Goal: Check status: Check status

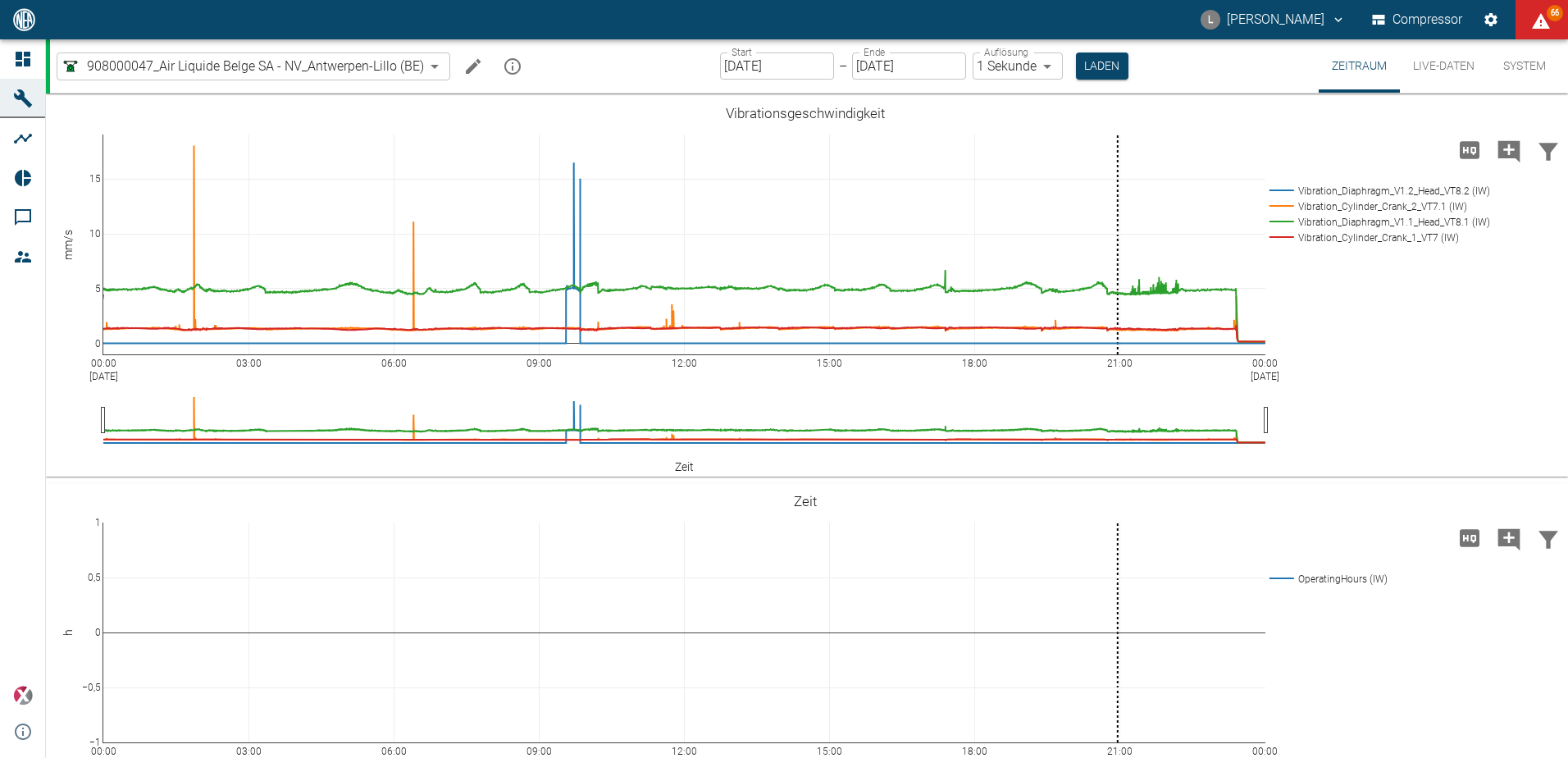
scroll to position [1407, 0]
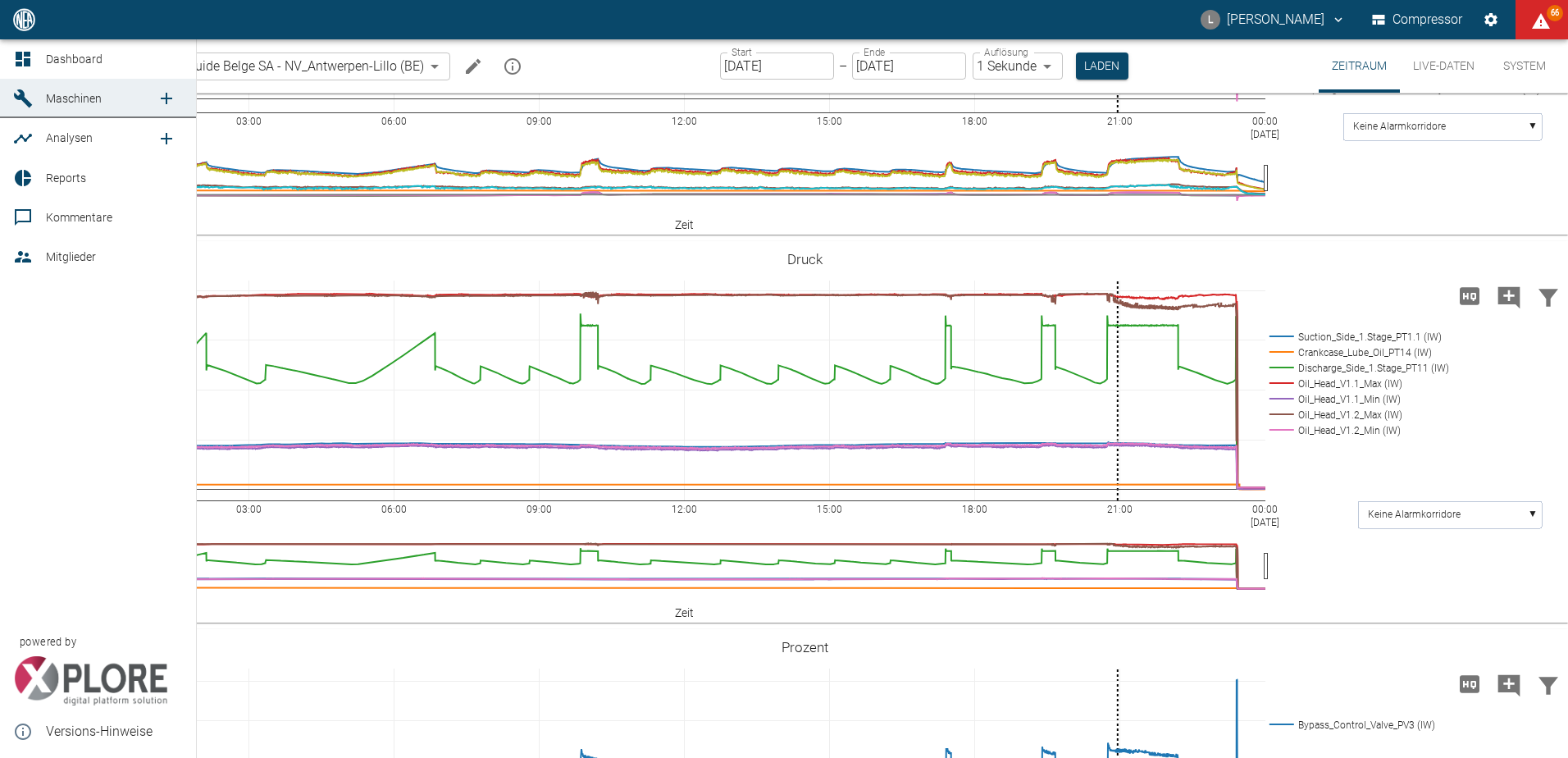
click at [31, 59] on icon at bounding box center [23, 59] width 15 height 15
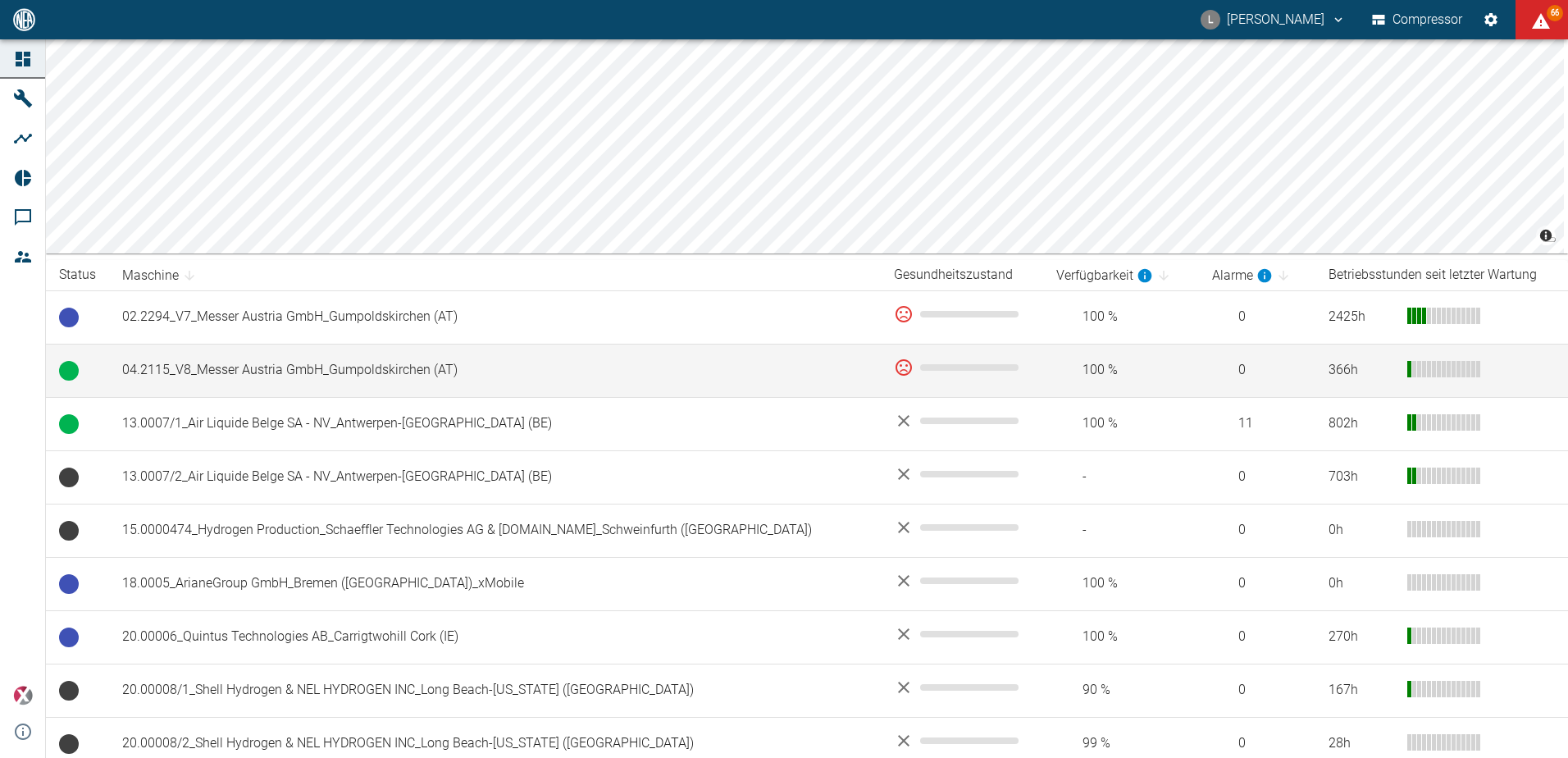
scroll to position [246, 0]
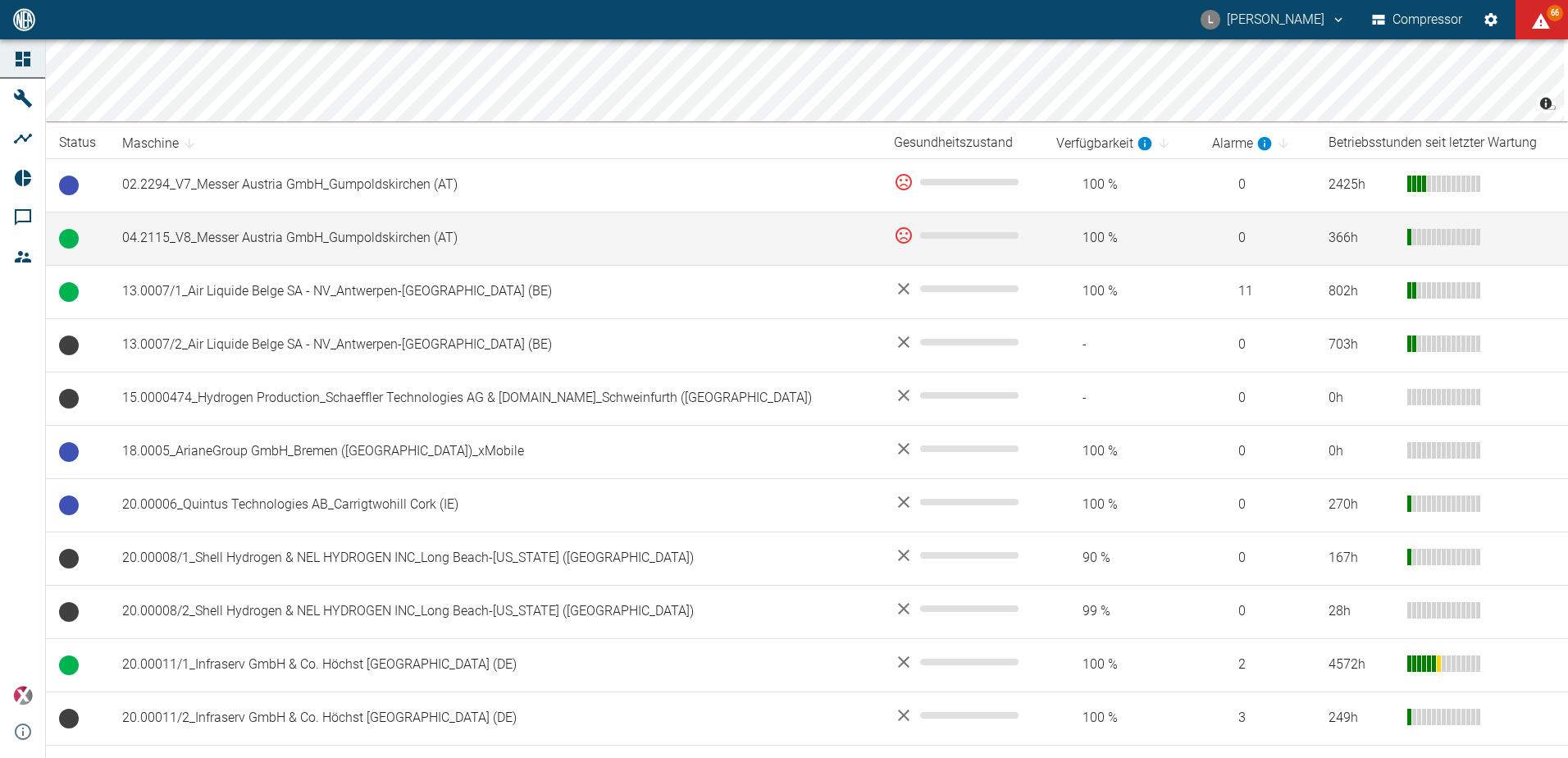
click at [359, 234] on td "04.2115_V8_Messer Austria GmbH_Gumpoldskirchen (AT)" at bounding box center [495, 239] width 772 height 53
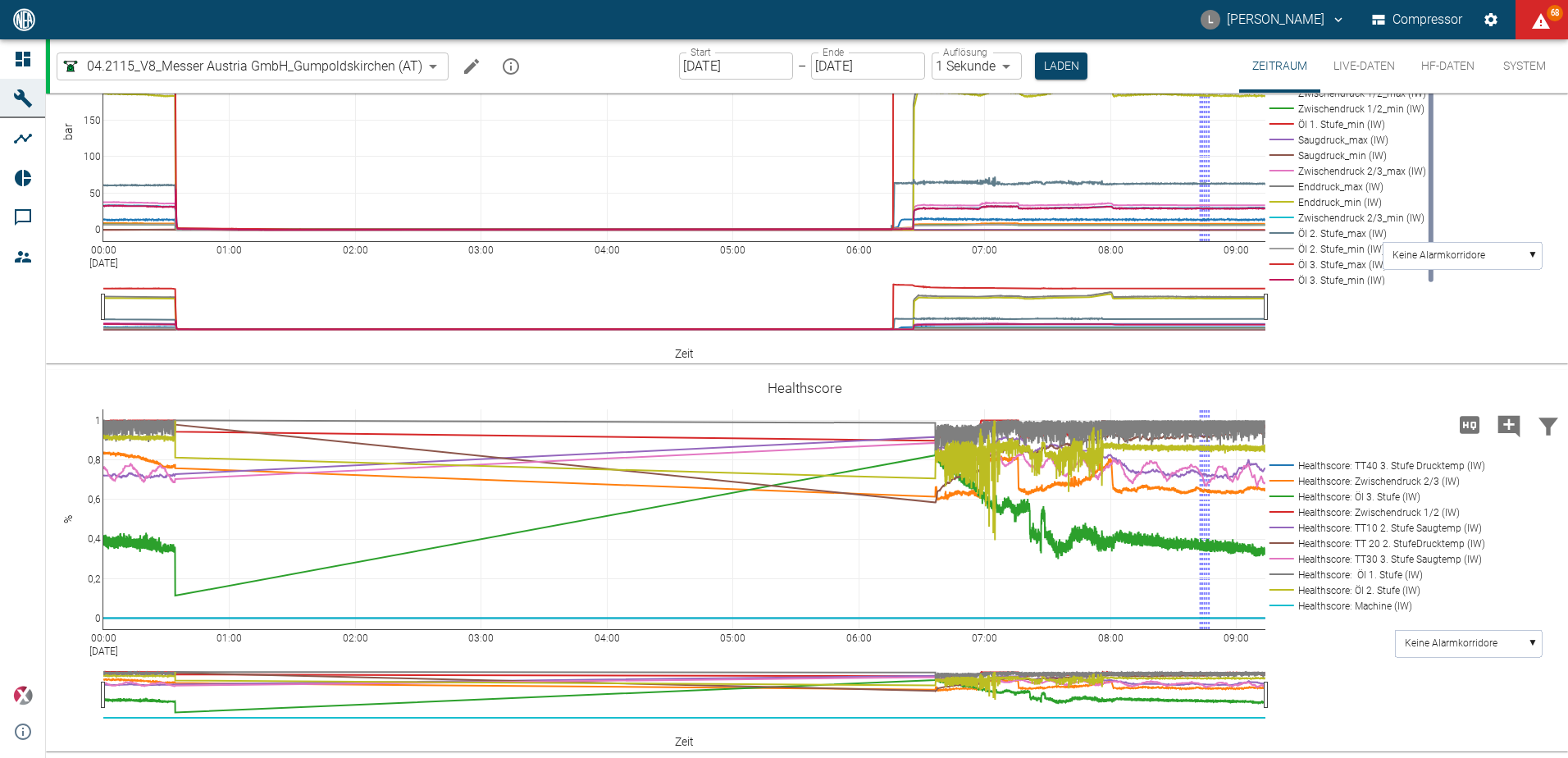
scroll to position [890, 0]
